Goal: Find contact information: Obtain details needed to contact an individual or organization

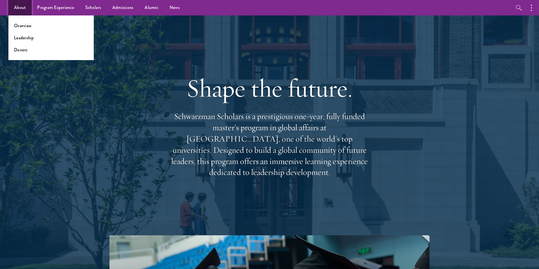
click at [22, 8] on link "About" at bounding box center [19, 7] width 23 height 15
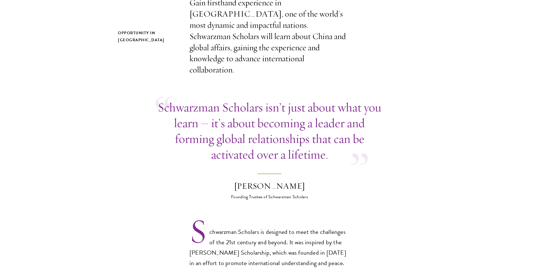
scroll to position [204, 0]
click at [318, 112] on p "Schwarzman Scholars isn’t just about what you learn – it’s about becoming a lea…" at bounding box center [270, 130] width 228 height 63
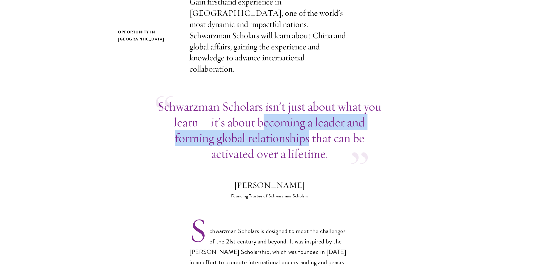
drag, startPoint x: 261, startPoint y: 111, endPoint x: 308, endPoint y: 127, distance: 49.5
click at [308, 127] on p "Schwarzman Scholars isn’t just about what you learn – it’s about becoming a lea…" at bounding box center [270, 130] width 228 height 63
copy p "ecoming a leader and forming global relationships"
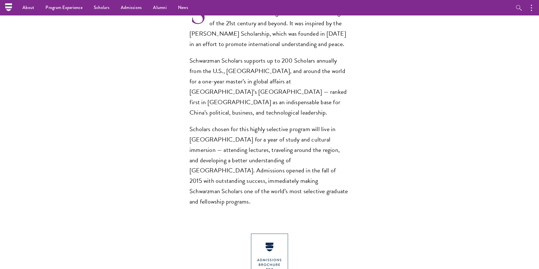
scroll to position [0, 0]
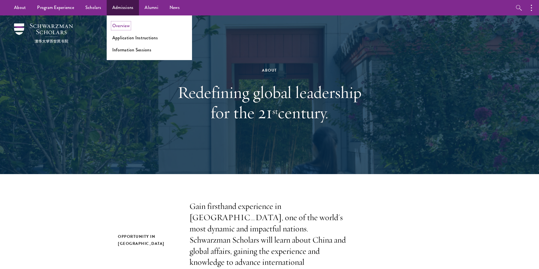
click at [122, 24] on link "Overview" at bounding box center [120, 25] width 17 height 6
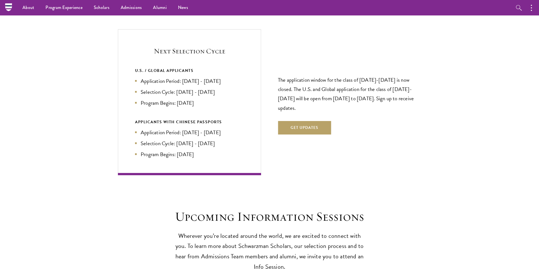
scroll to position [1173, 0]
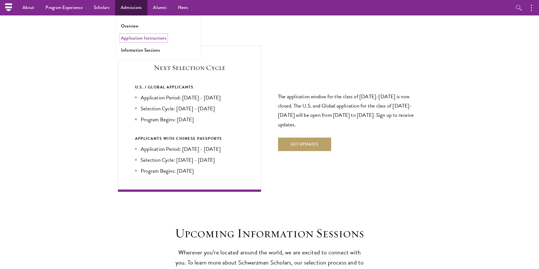
click at [133, 39] on link "Application Instructions" at bounding box center [144, 38] width 46 height 6
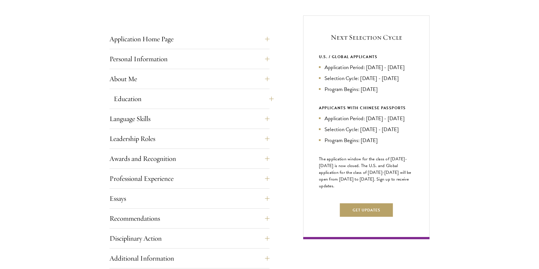
scroll to position [224, 0]
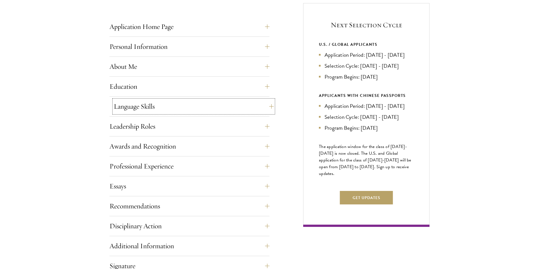
click at [208, 108] on button "Language Skills" at bounding box center [194, 106] width 160 height 13
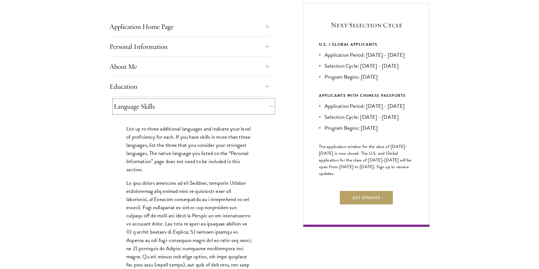
click at [208, 108] on button "Language Skills" at bounding box center [194, 106] width 160 height 13
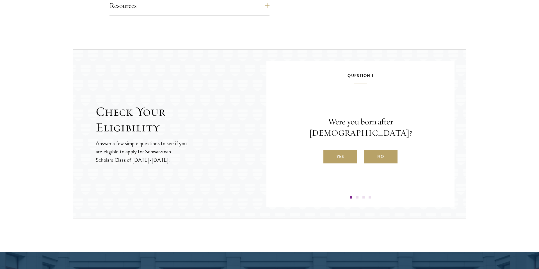
scroll to position [545, 0]
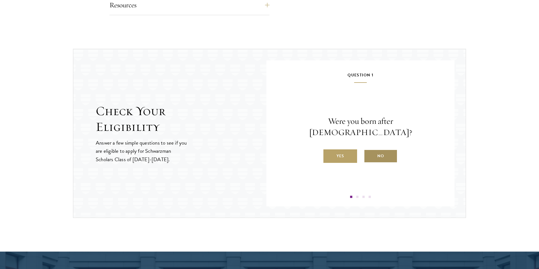
click at [368, 150] on label "No" at bounding box center [381, 155] width 34 height 13
click at [368, 150] on input "No" at bounding box center [366, 152] width 5 height 5
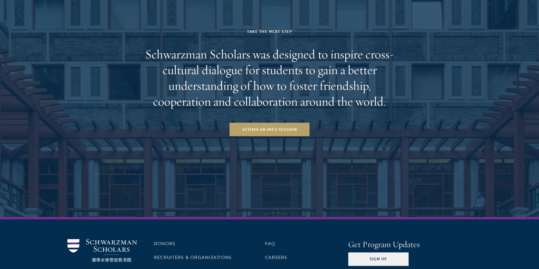
scroll to position [911, 0]
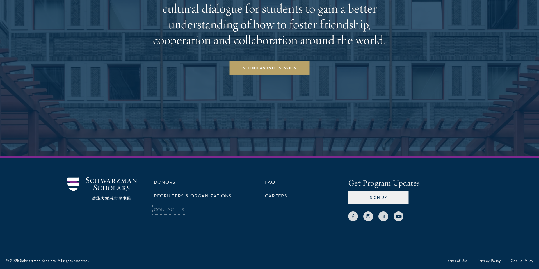
click at [174, 212] on link "Contact Us" at bounding box center [169, 209] width 31 height 7
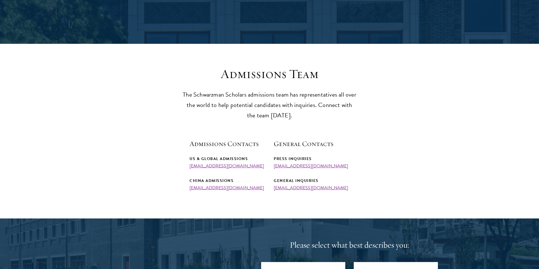
scroll to position [132, 0]
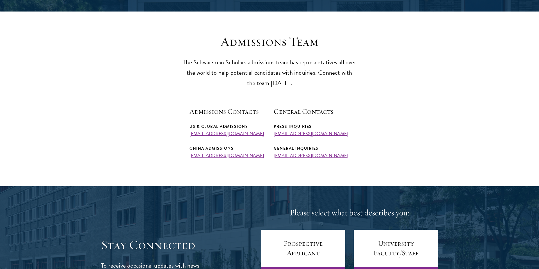
drag, startPoint x: 256, startPoint y: 135, endPoint x: 190, endPoint y: 135, distance: 66.0
click at [190, 135] on div "US & Global Admissions [EMAIL_ADDRESS][DOMAIN_NAME]" at bounding box center [228, 129] width 76 height 13
copy link "[EMAIL_ADDRESS][DOMAIN_NAME]"
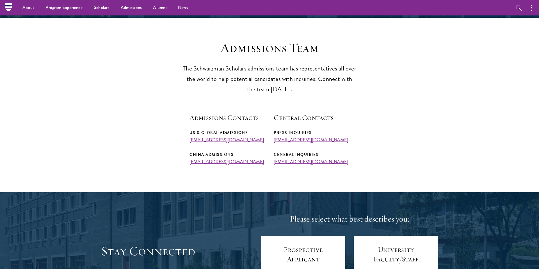
scroll to position [0, 0]
